Goal: Find specific page/section: Find specific page/section

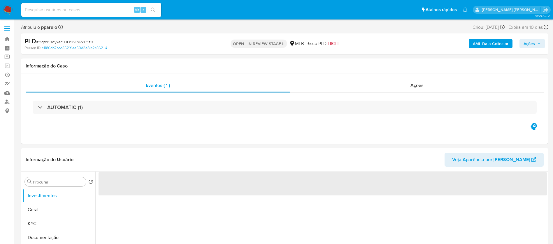
select select "10"
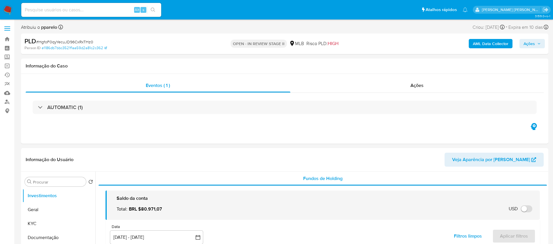
click at [82, 9] on input at bounding box center [91, 10] width 140 height 8
paste input "2562858921"
type input "2562858921"
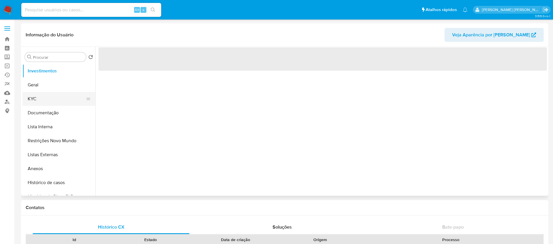
select select "10"
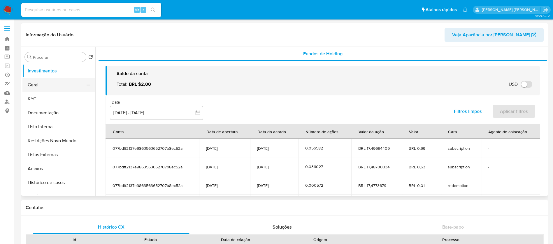
click at [37, 84] on button "Geral" at bounding box center [56, 85] width 68 height 14
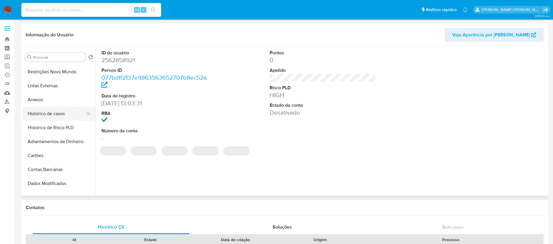
scroll to position [87, 0]
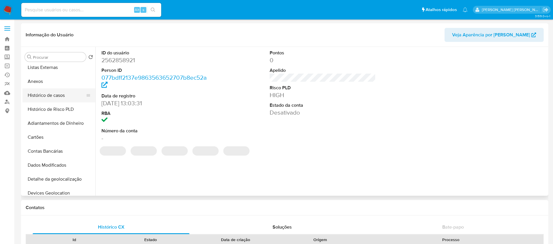
click at [44, 98] on button "Histórico de casos" at bounding box center [56, 96] width 68 height 14
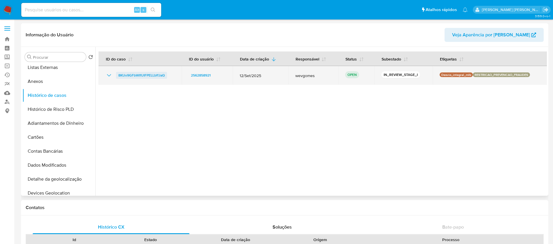
click at [133, 75] on span "8KUo9GFbWIfUIFPELLbffJaQ" at bounding box center [141, 75] width 46 height 7
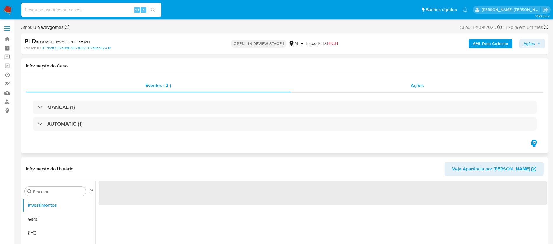
click at [407, 87] on div "Ações" at bounding box center [417, 86] width 253 height 14
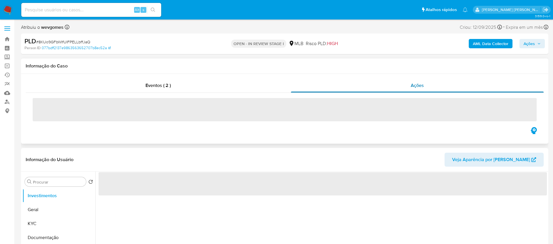
select select "10"
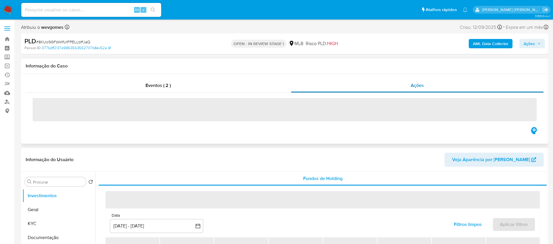
click at [415, 85] on span "Ações" at bounding box center [416, 85] width 13 height 7
